Goal: Task Accomplishment & Management: Complete application form

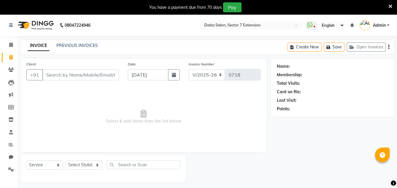
select select "8495"
select select "service"
click at [80, 76] on input "Client" at bounding box center [80, 74] width 77 height 11
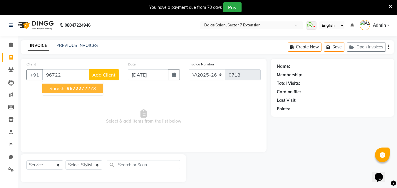
click at [66, 89] on ngb-highlight "96722 72273" at bounding box center [81, 88] width 31 height 6
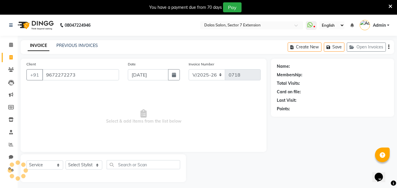
type input "9672272273"
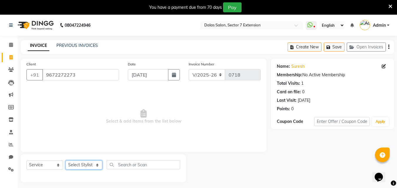
click at [76, 164] on select "Select Stylist [PERSON_NAME] Danish [PERSON_NAME] [PERSON_NAME] [PERSON_NAME]" at bounding box center [84, 165] width 37 height 9
select select "83938"
click at [66, 161] on select "Select Stylist [PERSON_NAME] Danish [PERSON_NAME] [PERSON_NAME] [PERSON_NAME]" at bounding box center [84, 165] width 37 height 9
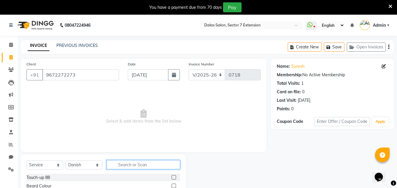
click at [123, 167] on input "text" at bounding box center [143, 164] width 73 height 9
type input "02"
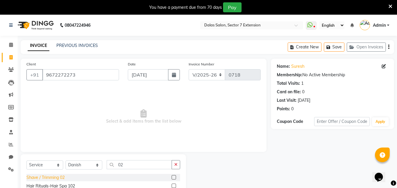
click at [57, 176] on div "Shave / Trimming 02" at bounding box center [45, 178] width 38 height 6
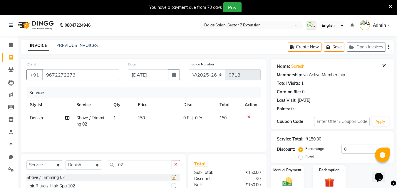
checkbox input "false"
click at [145, 119] on span "150" at bounding box center [141, 117] width 7 height 5
select select "83938"
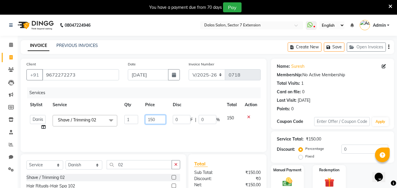
click at [157, 120] on input "150" at bounding box center [155, 119] width 20 height 9
type input "1"
type input "100"
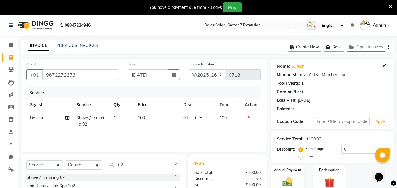
click at [157, 132] on div "Services Stylist Service Qty Price Disc Total Action Danish Shave / Trimming 02…" at bounding box center [143, 117] width 234 height 59
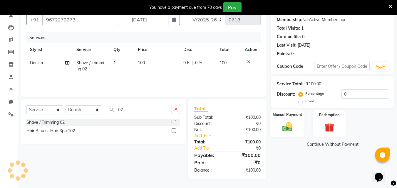
click at [285, 133] on img at bounding box center [287, 127] width 16 height 12
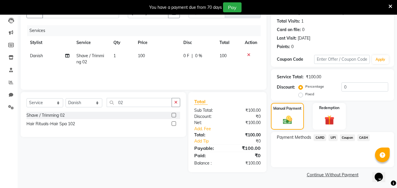
click at [331, 138] on span "UPI" at bounding box center [332, 138] width 9 height 7
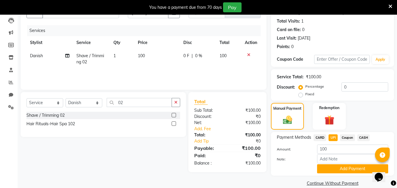
scroll to position [71, 0]
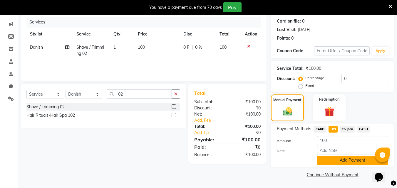
click at [337, 159] on button "Add Payment" at bounding box center [352, 160] width 71 height 9
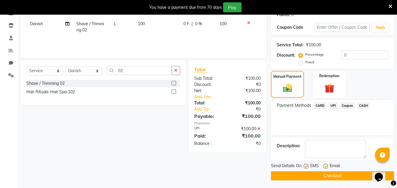
scroll to position [95, 0]
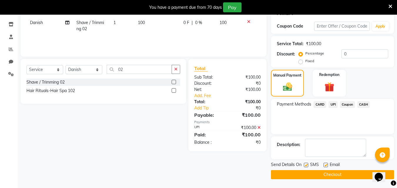
click at [321, 176] on button "Checkout" at bounding box center [332, 174] width 123 height 9
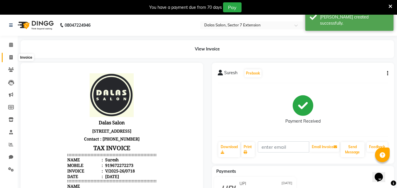
click at [10, 57] on icon at bounding box center [10, 57] width 3 height 4
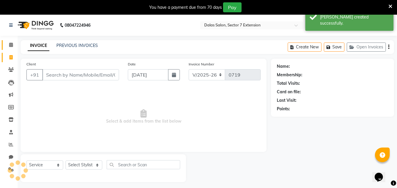
click at [13, 42] on span at bounding box center [11, 45] width 10 height 7
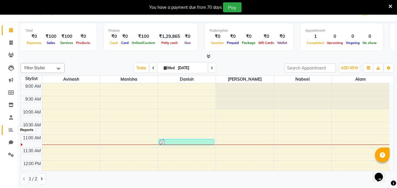
drag, startPoint x: 9, startPoint y: 127, endPoint x: 12, endPoint y: 126, distance: 3.7
click at [9, 127] on span at bounding box center [11, 130] width 10 height 7
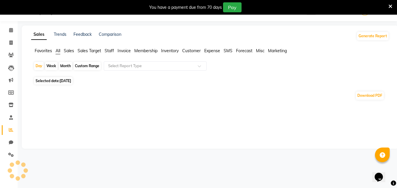
click at [68, 66] on div "Month" at bounding box center [66, 66] width 14 height 8
select select "9"
select select "2025"
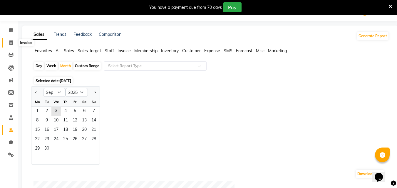
click at [14, 45] on span at bounding box center [11, 43] width 10 height 7
select select "service"
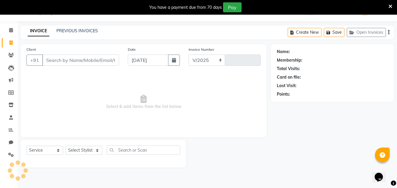
select select "8495"
type input "0719"
click at [61, 56] on input "Client" at bounding box center [80, 60] width 77 height 11
click at [52, 59] on input "Client" at bounding box center [80, 60] width 77 height 11
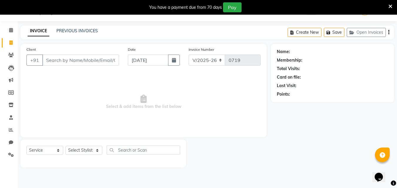
click at [52, 59] on input "Client" at bounding box center [80, 60] width 77 height 11
click at [14, 44] on span at bounding box center [11, 43] width 10 height 7
select select "service"
select select "8495"
type input "0719"
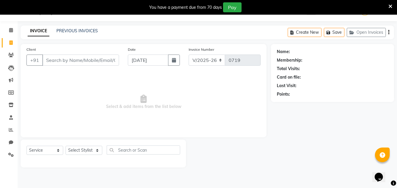
click at [53, 63] on input "Client" at bounding box center [80, 60] width 77 height 11
click at [12, 31] on icon at bounding box center [11, 30] width 4 height 4
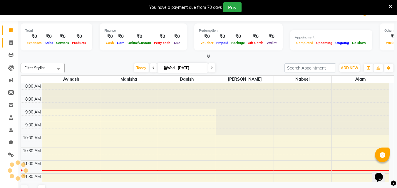
click at [11, 47] on link "Invoice" at bounding box center [9, 43] width 14 height 10
select select "service"
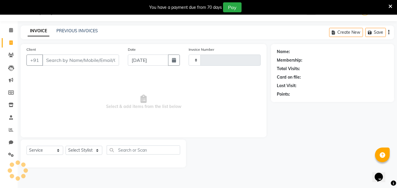
click at [73, 65] on input "Client" at bounding box center [80, 60] width 77 height 11
type input "0719"
select select "8495"
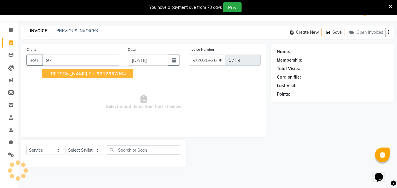
type input "9"
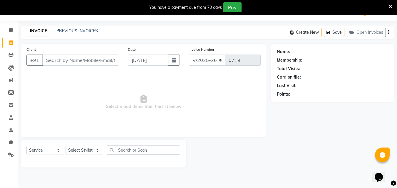
type input "9"
click at [64, 63] on input "Client" at bounding box center [80, 60] width 77 height 11
click at [93, 62] on input "Client" at bounding box center [80, 60] width 77 height 11
click at [72, 60] on input "Client" at bounding box center [80, 60] width 77 height 11
click at [79, 60] on input "Client" at bounding box center [80, 60] width 77 height 11
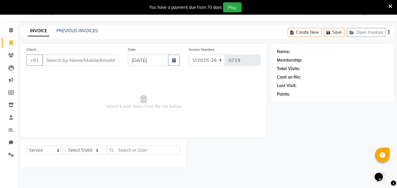
drag, startPoint x: 82, startPoint y: 62, endPoint x: 76, endPoint y: 61, distance: 6.5
click at [80, 62] on input "Client" at bounding box center [80, 60] width 77 height 11
click at [76, 61] on input "Client" at bounding box center [80, 60] width 77 height 11
click at [73, 63] on input "Client" at bounding box center [80, 60] width 77 height 11
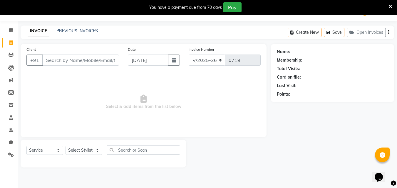
click at [73, 63] on input "Client" at bounding box center [80, 60] width 77 height 11
click at [97, 147] on select "Select Stylist [PERSON_NAME] Danish [PERSON_NAME] [PERSON_NAME] [PERSON_NAME]" at bounding box center [84, 150] width 37 height 9
select select "90308"
click at [66, 146] on select "Select Stylist [PERSON_NAME] Danish [PERSON_NAME] [PERSON_NAME] [PERSON_NAME]" at bounding box center [84, 150] width 37 height 9
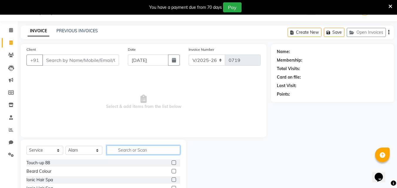
click at [132, 149] on input "text" at bounding box center [143, 150] width 73 height 9
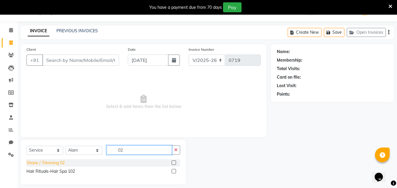
type input "02"
drag, startPoint x: 56, startPoint y: 163, endPoint x: 65, endPoint y: 157, distance: 10.8
click at [57, 163] on div "Shave / Trimming 02" at bounding box center [45, 163] width 38 height 6
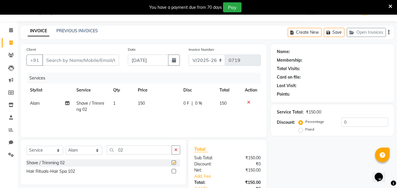
checkbox input "false"
click at [152, 102] on td "150" at bounding box center [157, 106] width 46 height 19
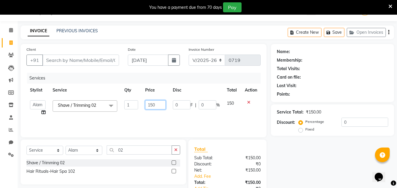
click at [153, 104] on input "150" at bounding box center [155, 104] width 20 height 9
type input "100"
click at [196, 118] on div "Services Stylist Service Qty Price Disc Total Action [PERSON_NAME] Danish [PERS…" at bounding box center [143, 102] width 234 height 59
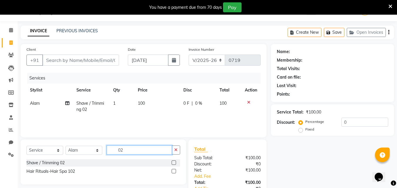
click at [128, 149] on input "02" at bounding box center [139, 150] width 65 height 9
type input "01"
click at [46, 164] on div "Hair Cut 01" at bounding box center [37, 163] width 22 height 6
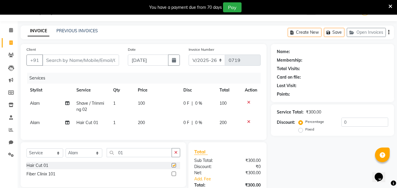
checkbox input "false"
click at [142, 120] on td "200" at bounding box center [157, 122] width 46 height 13
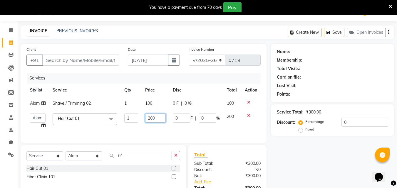
click at [154, 117] on input "200" at bounding box center [155, 118] width 20 height 9
type input "150"
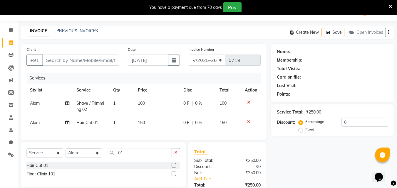
click at [320, 172] on div "Name: Membership: Total Visits: Card on file: Last Visit: Points: Service Total…" at bounding box center [334, 133] width 127 height 179
click at [81, 59] on input "Client" at bounding box center [80, 60] width 77 height 11
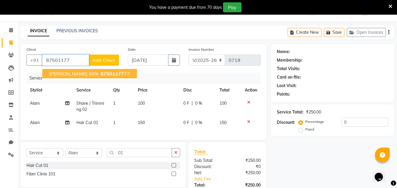
click at [100, 75] on span "87501177" at bounding box center [111, 74] width 23 height 6
type input "8750117777"
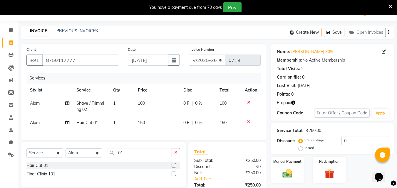
click at [294, 100] on button "button" at bounding box center [293, 103] width 4 height 6
click at [319, 99] on div "Name: [PERSON_NAME] 30% Membership: No Active Membership Total Visits: 2 Card o…" at bounding box center [332, 82] width 123 height 77
click at [344, 138] on input "0" at bounding box center [364, 140] width 47 height 9
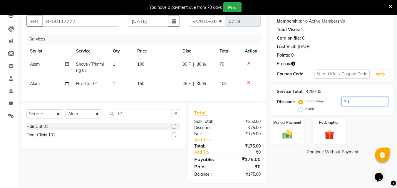
scroll to position [62, 0]
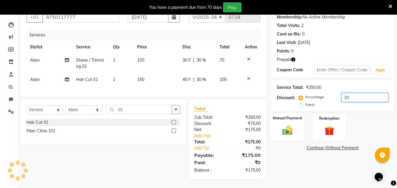
type input "30"
click at [295, 134] on div "Manual Payment" at bounding box center [287, 127] width 34 height 28
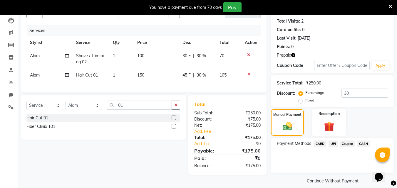
click at [334, 131] on img at bounding box center [329, 126] width 16 height 13
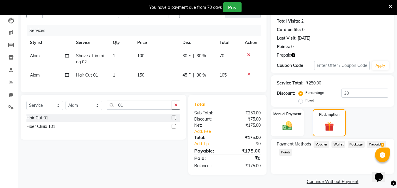
click at [370, 143] on span "Prepaid 1" at bounding box center [376, 144] width 19 height 7
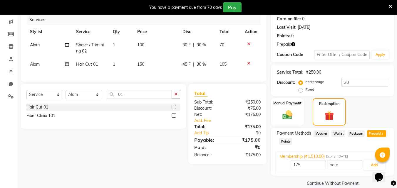
scroll to position [82, 0]
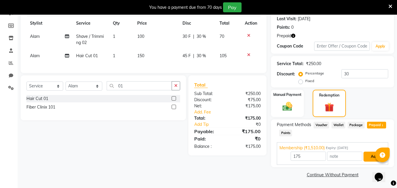
click at [369, 158] on button "Add" at bounding box center [373, 157] width 21 height 10
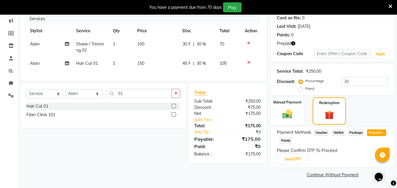
scroll to position [74, 0]
click at [296, 156] on button "Send OTP" at bounding box center [292, 160] width 31 height 10
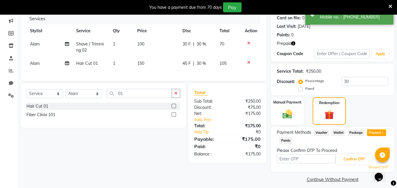
click at [304, 158] on input "text" at bounding box center [306, 159] width 59 height 9
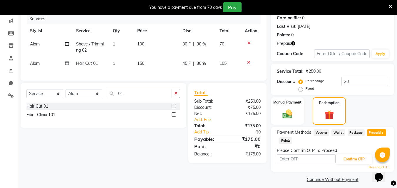
click at [340, 93] on div "Percentage Fixed" at bounding box center [321, 85] width 42 height 15
click at [328, 160] on input "text" at bounding box center [306, 159] width 59 height 9
click at [294, 43] on icon "button" at bounding box center [293, 43] width 4 height 4
click at [321, 38] on div "Points: 0" at bounding box center [332, 35] width 111 height 6
click at [315, 161] on input "text" at bounding box center [306, 159] width 59 height 9
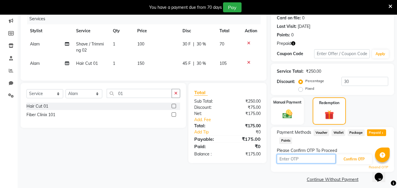
click at [315, 161] on input "text" at bounding box center [306, 159] width 59 height 9
type input "4332"
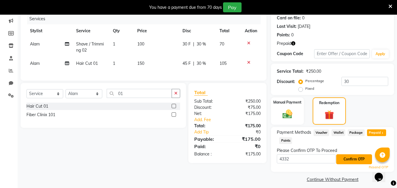
click at [351, 155] on button "Confirm OTP" at bounding box center [354, 160] width 36 height 10
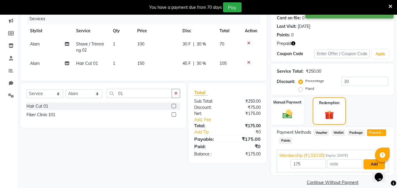
click at [371, 161] on button "Add" at bounding box center [373, 164] width 21 height 10
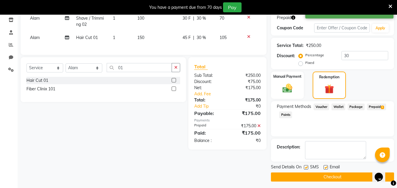
scroll to position [102, 0]
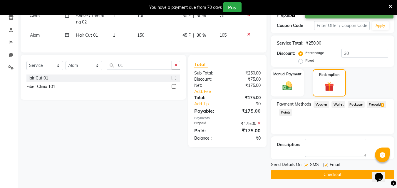
click at [330, 177] on button "Checkout" at bounding box center [332, 174] width 123 height 9
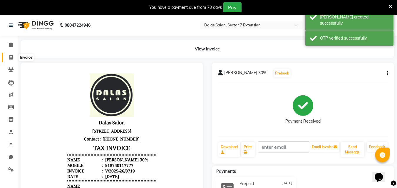
click at [12, 56] on icon at bounding box center [10, 57] width 3 height 4
select select "service"
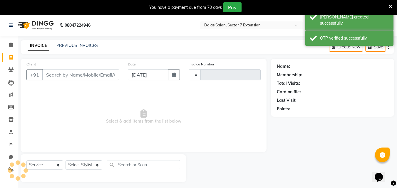
scroll to position [15, 0]
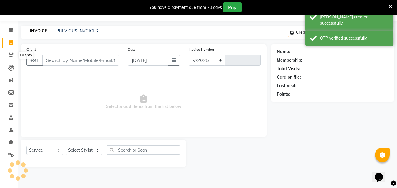
select select "8495"
type input "0720"
